Goal: Transaction & Acquisition: Book appointment/travel/reservation

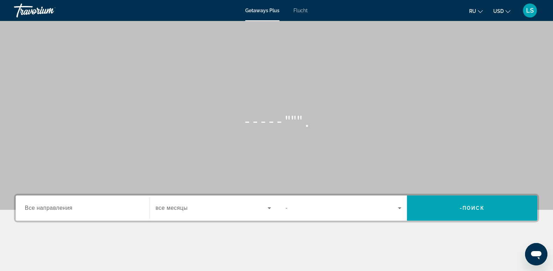
click at [95, 213] on div "Suche Widget" at bounding box center [83, 208] width 116 height 20
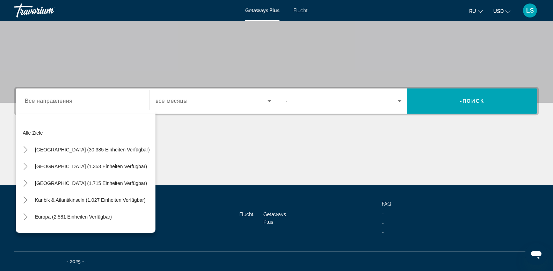
drag, startPoint x: 122, startPoint y: 119, endPoint x: 99, endPoint y: 98, distance: 31.1
click at [99, 98] on div "Ziel Все направления Alle Ziele [GEOGRAPHIC_DATA] (30.385 Einheiten verfügbar) …" at bounding box center [82, 100] width 127 height 25
click at [99, 98] on input "Ziel Все направления" at bounding box center [83, 101] width 116 height 8
click at [183, 156] on div "Hauptinhalt" at bounding box center [276, 159] width 525 height 52
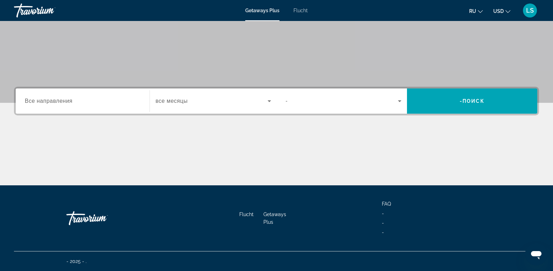
click at [82, 105] on div "Suche Widget" at bounding box center [83, 101] width 116 height 20
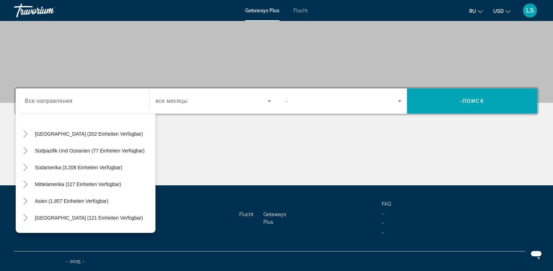
scroll to position [113, 0]
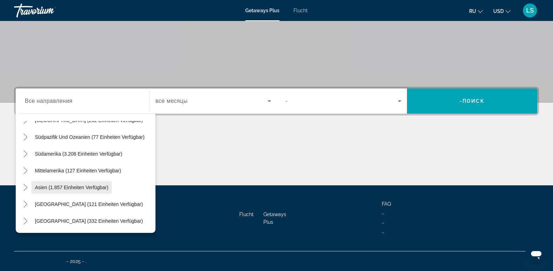
click at [51, 188] on span "Asien (1.857 Einheiten verfügbar)" at bounding box center [71, 187] width 73 height 6
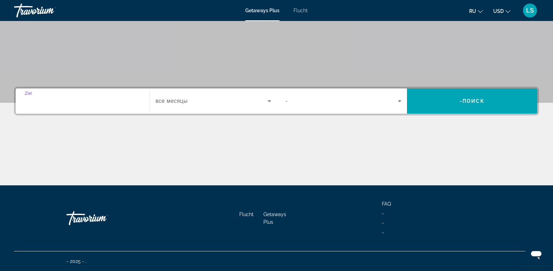
type input "**********"
click at [130, 102] on input "**********" at bounding box center [83, 101] width 116 height 8
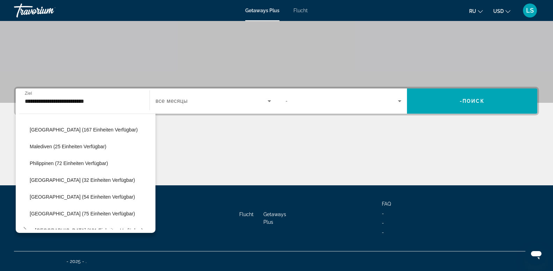
scroll to position [298, 0]
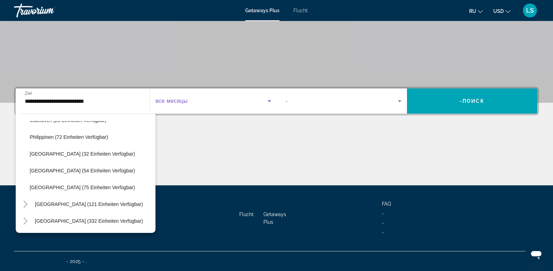
click at [270, 101] on icon "Suche Widget" at bounding box center [269, 101] width 3 height 2
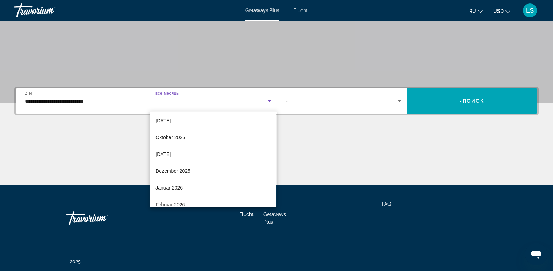
scroll to position [23, 0]
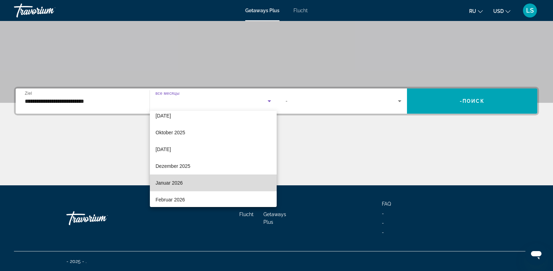
click at [216, 182] on mat-option "Januar 2026" at bounding box center [213, 182] width 126 height 17
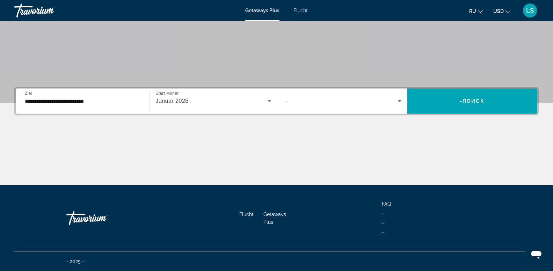
click at [400, 101] on icon "Suche Widget" at bounding box center [399, 101] width 3 height 2
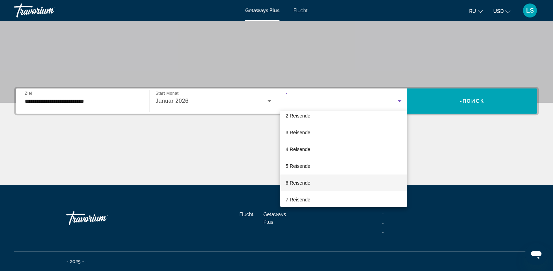
click at [305, 185] on span "6 Reisende" at bounding box center [298, 182] width 25 height 8
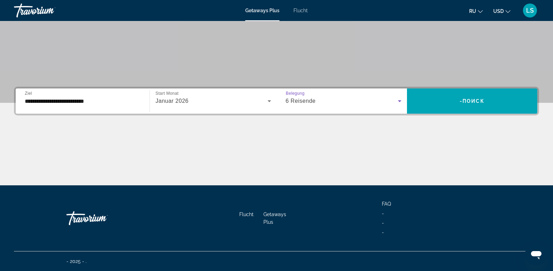
click at [269, 100] on icon "Suche Widget" at bounding box center [269, 101] width 3 height 2
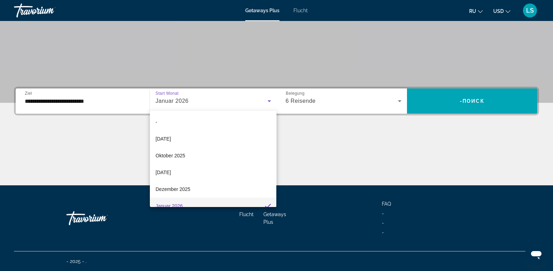
scroll to position [7, 0]
click at [399, 101] on div at bounding box center [276, 135] width 553 height 271
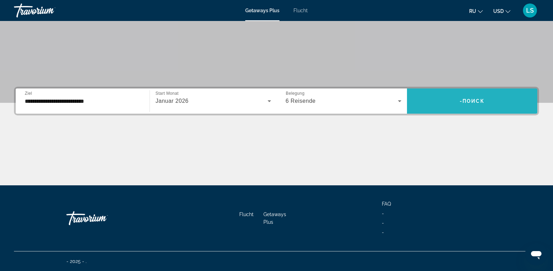
click at [465, 99] on span "Поиск" at bounding box center [473, 101] width 22 height 6
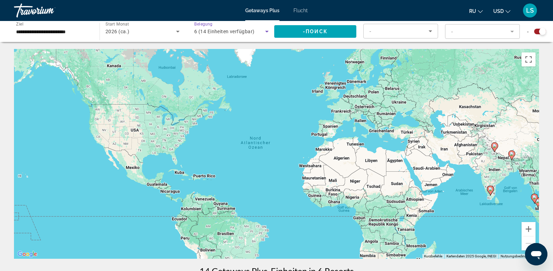
click at [266, 32] on icon "Suche Widget" at bounding box center [267, 31] width 8 height 8
click at [266, 32] on body "**********" at bounding box center [276, 135] width 553 height 271
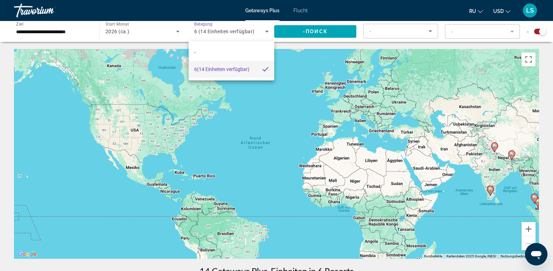
click at [432, 31] on div at bounding box center [276, 135] width 553 height 271
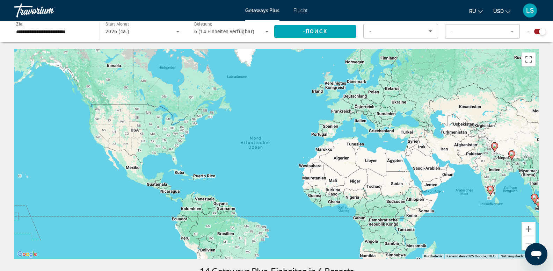
click at [432, 31] on icon "Sortieren nach" at bounding box center [430, 31] width 8 height 8
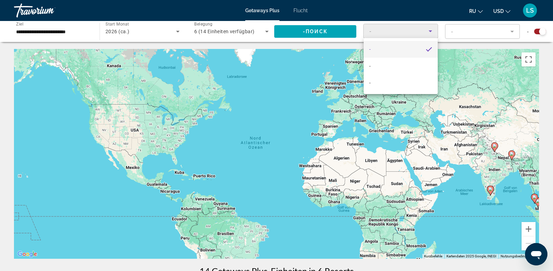
click at [429, 32] on div at bounding box center [276, 135] width 553 height 271
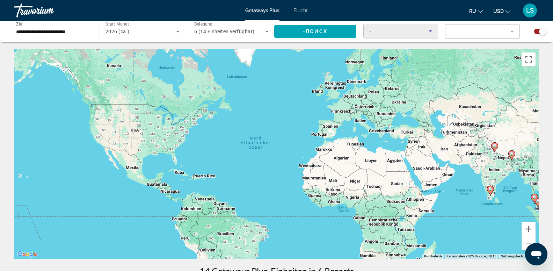
click at [430, 31] on icon "Sortieren nach" at bounding box center [430, 31] width 3 height 2
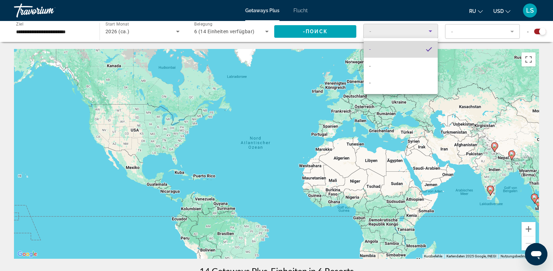
click at [424, 52] on mat-option "-" at bounding box center [401, 49] width 74 height 17
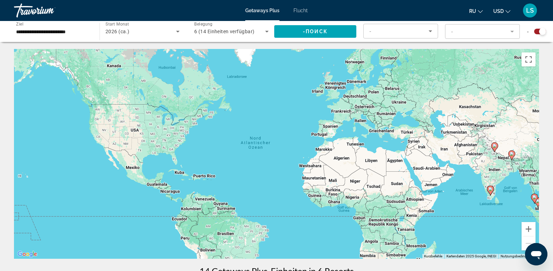
click at [424, 52] on div "Um den Modus zum Ziehen mit der Tastatur zu aktivieren, drückst du Alt + Eingab…" at bounding box center [276, 154] width 525 height 210
click at [266, 9] on span "Getaways Plus" at bounding box center [262, 11] width 34 height 6
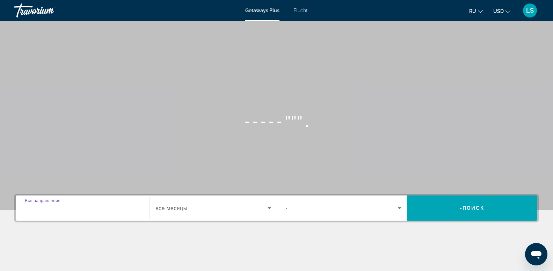
click at [125, 207] on input "Ziel Все направления" at bounding box center [83, 208] width 116 height 8
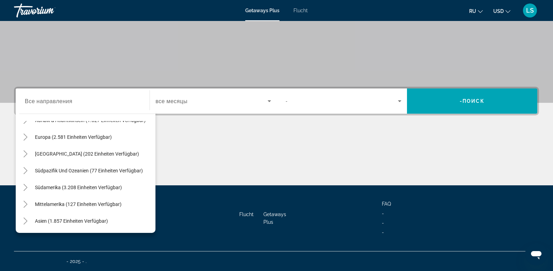
scroll to position [106, 0]
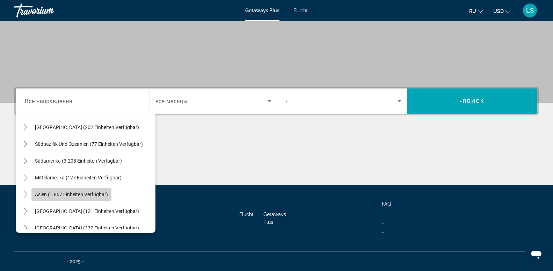
click at [74, 196] on span "Asien (1.857 Einheiten verfügbar)" at bounding box center [71, 194] width 73 height 6
type input "**********"
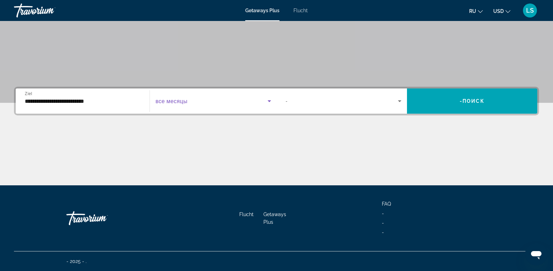
click at [269, 101] on icon "Suche Widget" at bounding box center [269, 101] width 3 height 2
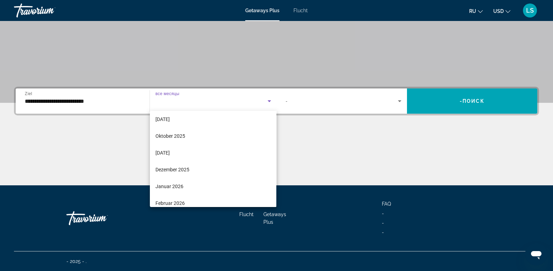
scroll to position [23, 0]
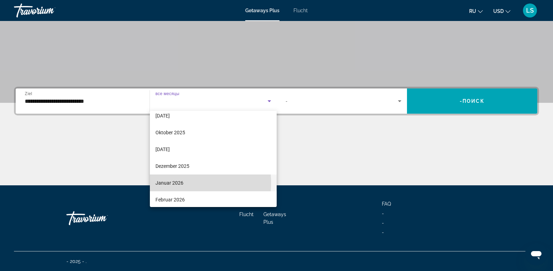
click at [177, 183] on span "Januar 2026" at bounding box center [169, 182] width 28 height 8
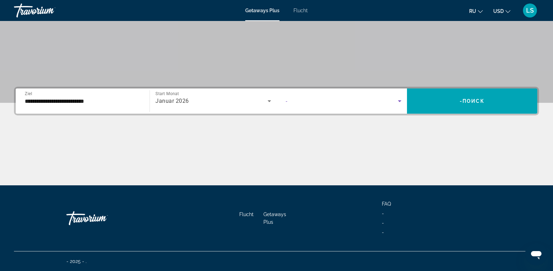
click at [399, 100] on icon "Suche Widget" at bounding box center [399, 101] width 3 height 2
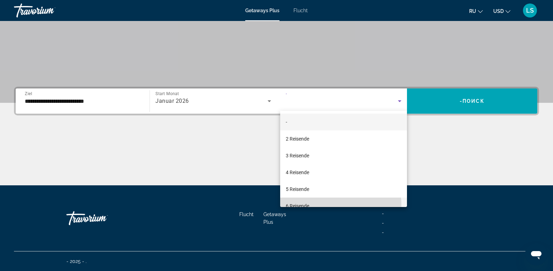
click at [312, 205] on mat-option "6 Reisende" at bounding box center [343, 205] width 127 height 17
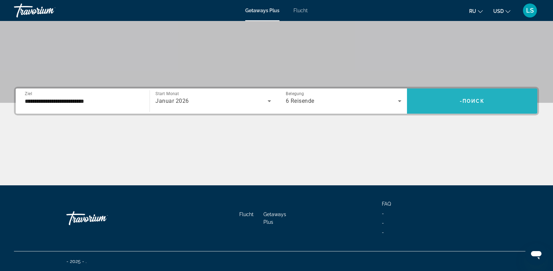
click at [485, 107] on span "Suche Widget" at bounding box center [472, 101] width 130 height 17
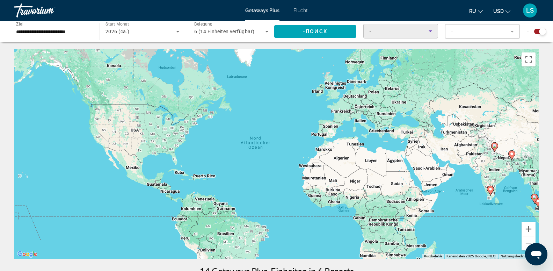
click at [430, 32] on icon "Sortieren nach" at bounding box center [430, 31] width 3 height 2
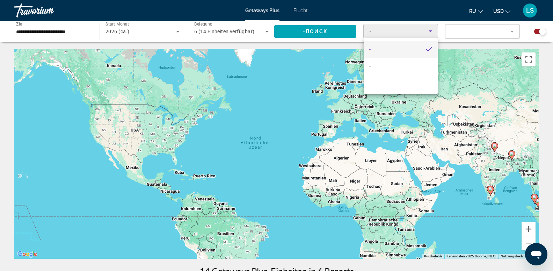
click at [513, 31] on div at bounding box center [276, 135] width 553 height 271
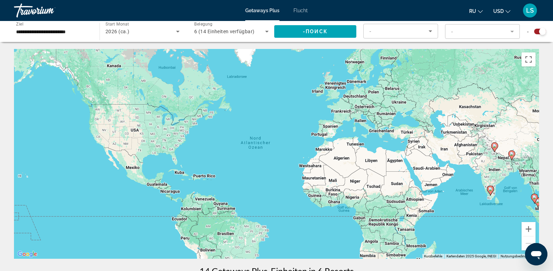
click at [513, 31] on mat-form-field "-" at bounding box center [482, 31] width 75 height 15
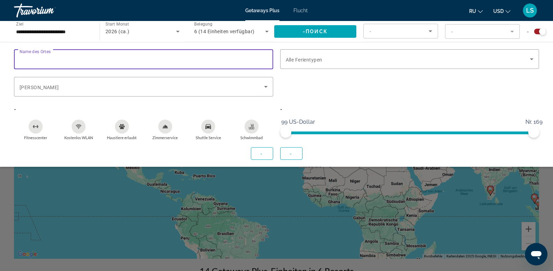
click at [144, 60] on input "Name des Ortes" at bounding box center [144, 59] width 248 height 8
type input "**********"
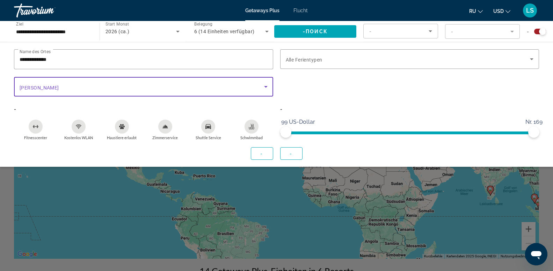
click at [264, 87] on icon "Suche Widget" at bounding box center [266, 86] width 8 height 8
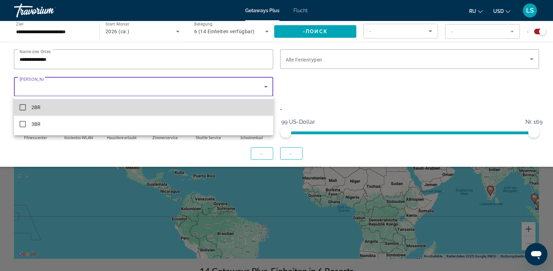
click at [23, 107] on mat-pseudo-checkbox at bounding box center [23, 107] width 6 height 6
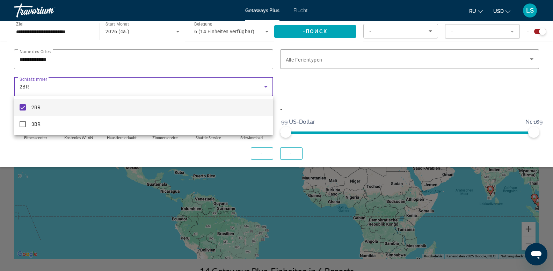
click at [532, 59] on div at bounding box center [276, 135] width 553 height 271
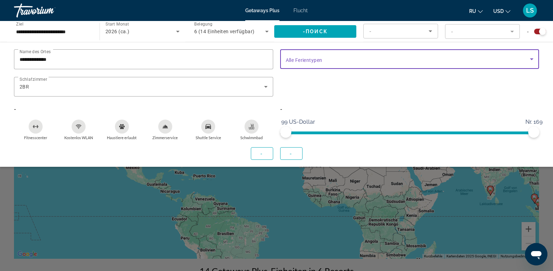
click at [533, 59] on icon "Suche Widget" at bounding box center [531, 59] width 8 height 8
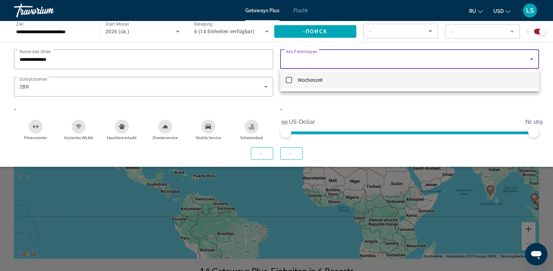
click at [418, 72] on div "Wochenzeit" at bounding box center [409, 80] width 259 height 22
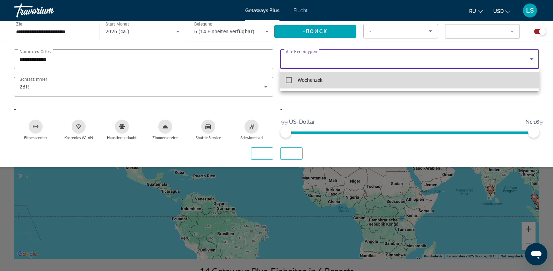
click at [318, 77] on span "Wochenzeit" at bounding box center [310, 80] width 25 height 8
click at [288, 79] on mat-pseudo-checkbox at bounding box center [289, 80] width 6 height 6
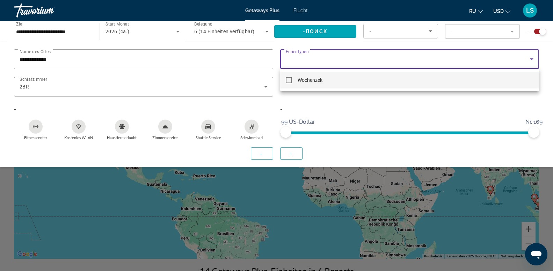
click at [314, 59] on div at bounding box center [276, 135] width 553 height 271
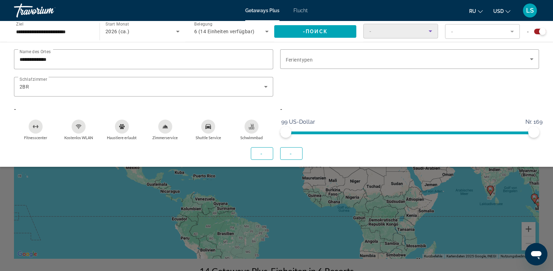
click at [430, 31] on icon "Sortieren nach" at bounding box center [430, 31] width 3 height 2
click at [429, 50] on mat-pseudo-checkbox "Sortieren nach" at bounding box center [429, 49] width 6 height 6
click at [513, 30] on mat-form-field "-" at bounding box center [482, 31] width 75 height 15
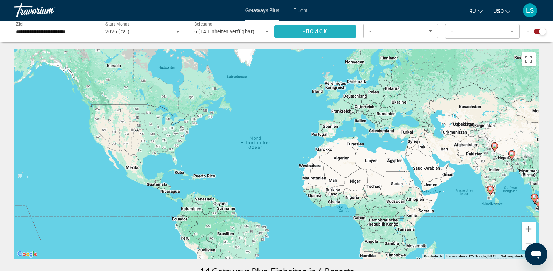
click at [319, 31] on span "Поиск" at bounding box center [317, 32] width 22 height 6
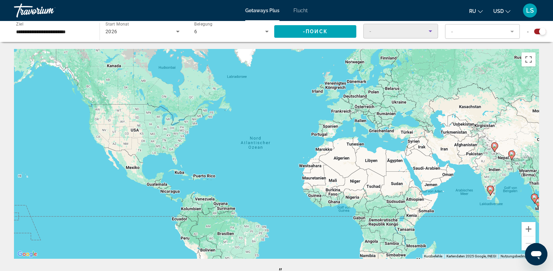
click at [407, 32] on div "-" at bounding box center [398, 31] width 59 height 8
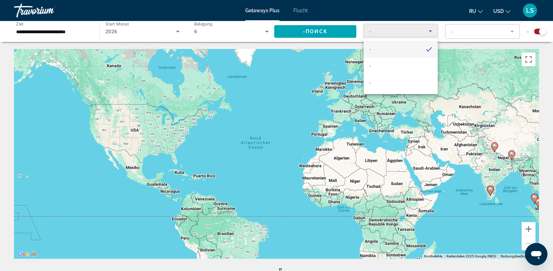
click at [177, 32] on div at bounding box center [276, 135] width 553 height 271
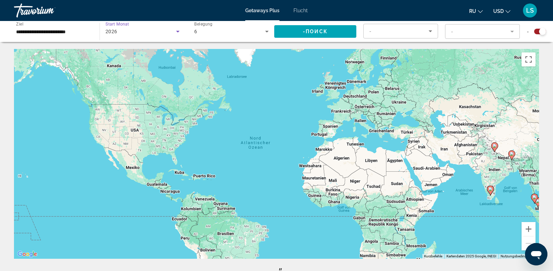
click at [177, 32] on icon "Suche Widget" at bounding box center [178, 31] width 8 height 8
click at [177, 32] on body "**********" at bounding box center [276, 135] width 553 height 271
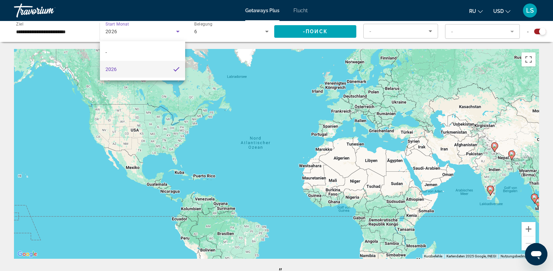
click at [267, 32] on div at bounding box center [276, 135] width 553 height 271
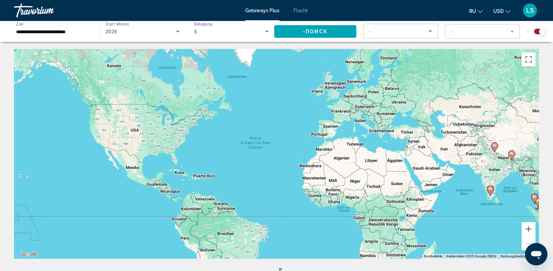
click at [267, 32] on icon "Suche Widget" at bounding box center [267, 31] width 8 height 8
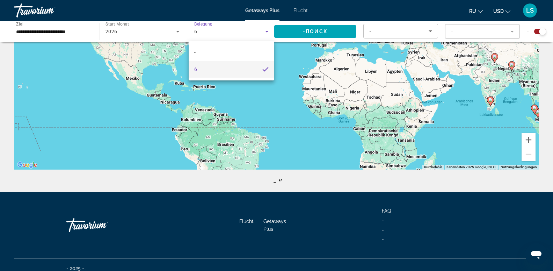
scroll to position [96, 0]
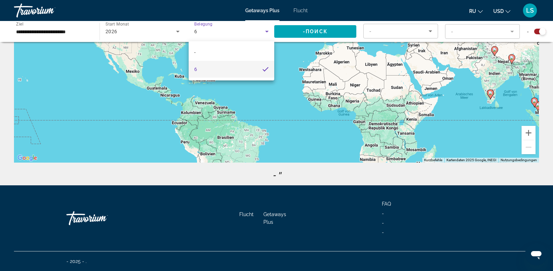
click at [533, 264] on button "Messaging-Fenster öffnen" at bounding box center [536, 254] width 22 height 22
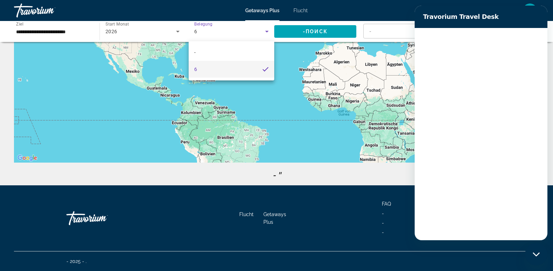
scroll to position [0, 0]
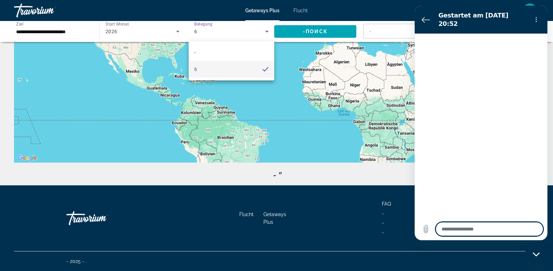
type textarea "*"
